Goal: Find contact information: Find contact information

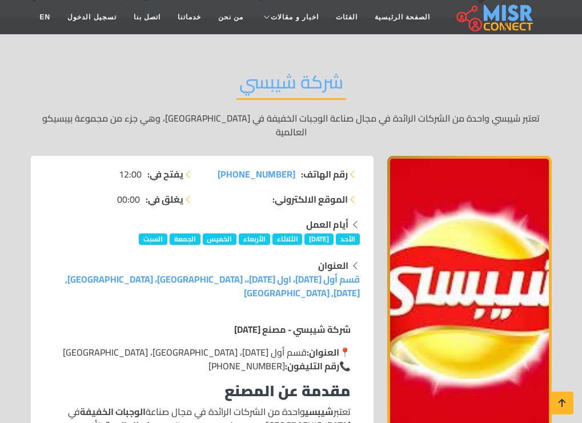
scroll to position [57, 0]
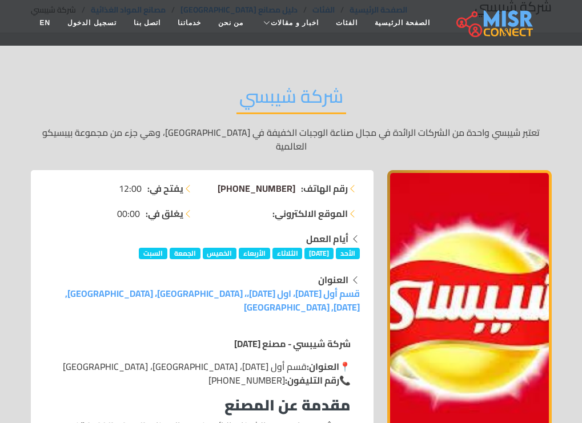
click at [248, 180] on span "[PHONE_NUMBER]" at bounding box center [257, 188] width 78 height 17
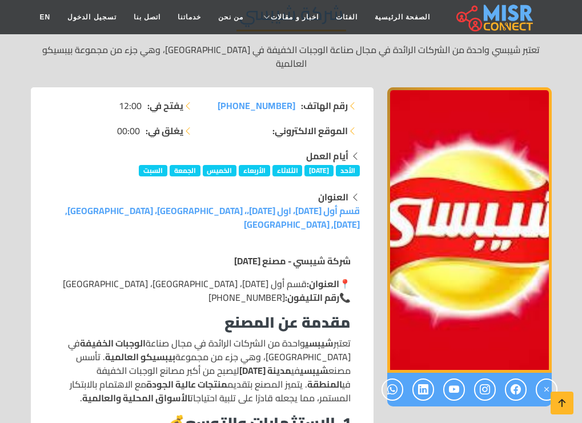
scroll to position [114, 0]
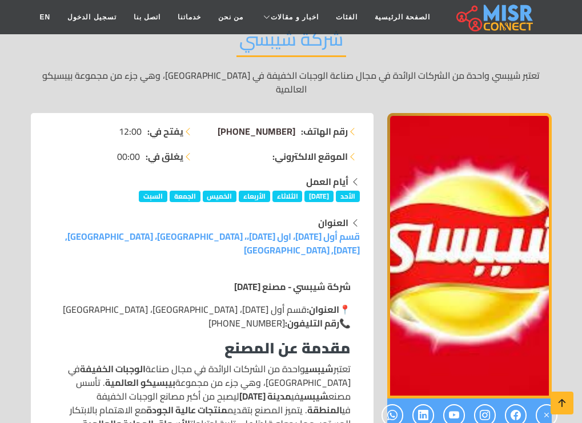
click at [252, 123] on span "[PHONE_NUMBER]" at bounding box center [257, 131] width 78 height 17
drag, startPoint x: 257, startPoint y: 115, endPoint x: 215, endPoint y: 129, distance: 44.4
click at [215, 129] on ul "رقم الهاتف: [PHONE_NUMBER] الموقع الالكتروني:" at bounding box center [284, 144] width 151 height 39
click at [250, 123] on span "[PHONE_NUMBER]" at bounding box center [257, 131] width 78 height 17
click at [255, 123] on span "[PHONE_NUMBER]" at bounding box center [257, 131] width 78 height 17
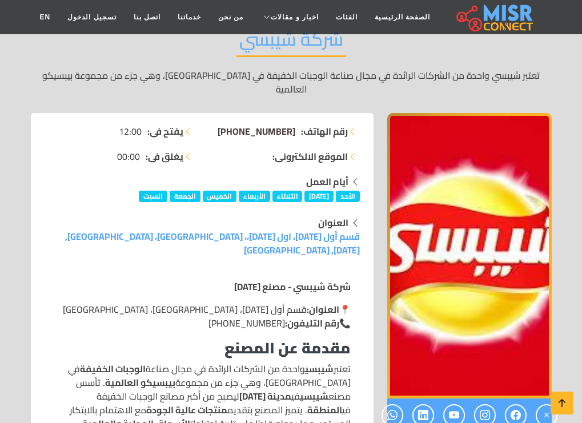
click at [252, 123] on span "[PHONE_NUMBER]" at bounding box center [257, 131] width 78 height 17
drag, startPoint x: 252, startPoint y: 116, endPoint x: 232, endPoint y: 116, distance: 20.0
click at [232, 123] on span "[PHONE_NUMBER]" at bounding box center [257, 131] width 78 height 17
